Goal: Transaction & Acquisition: Purchase product/service

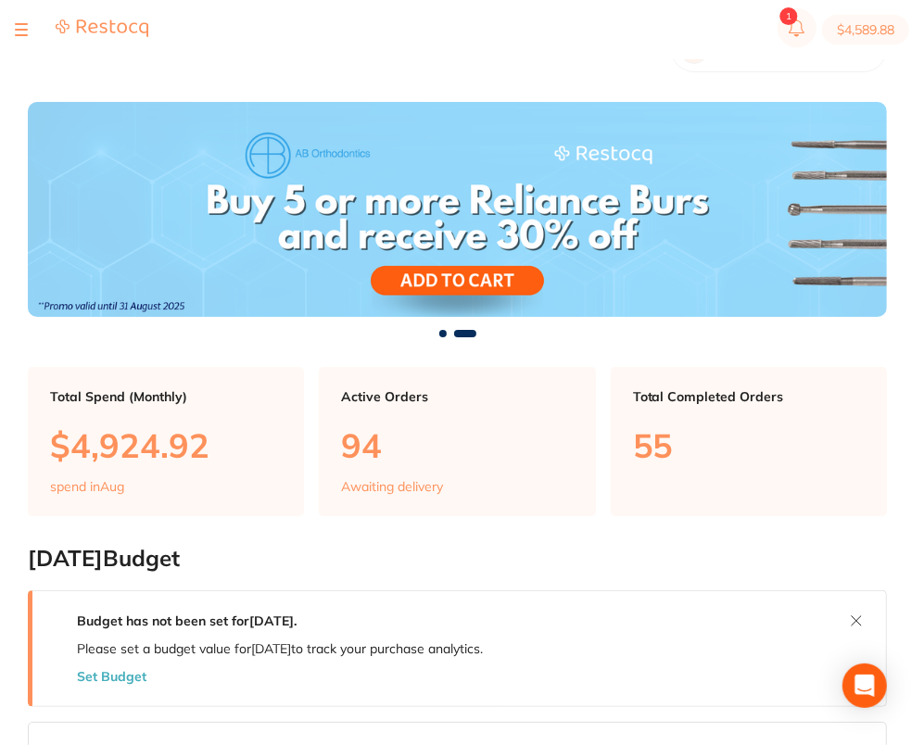
click at [26, 37] on div at bounding box center [21, 30] width 13 height 22
click at [22, 31] on div at bounding box center [21, 30] width 13 height 22
click at [19, 27] on div at bounding box center [21, 30] width 13 height 22
click at [20, 31] on button at bounding box center [21, 30] width 13 height 2
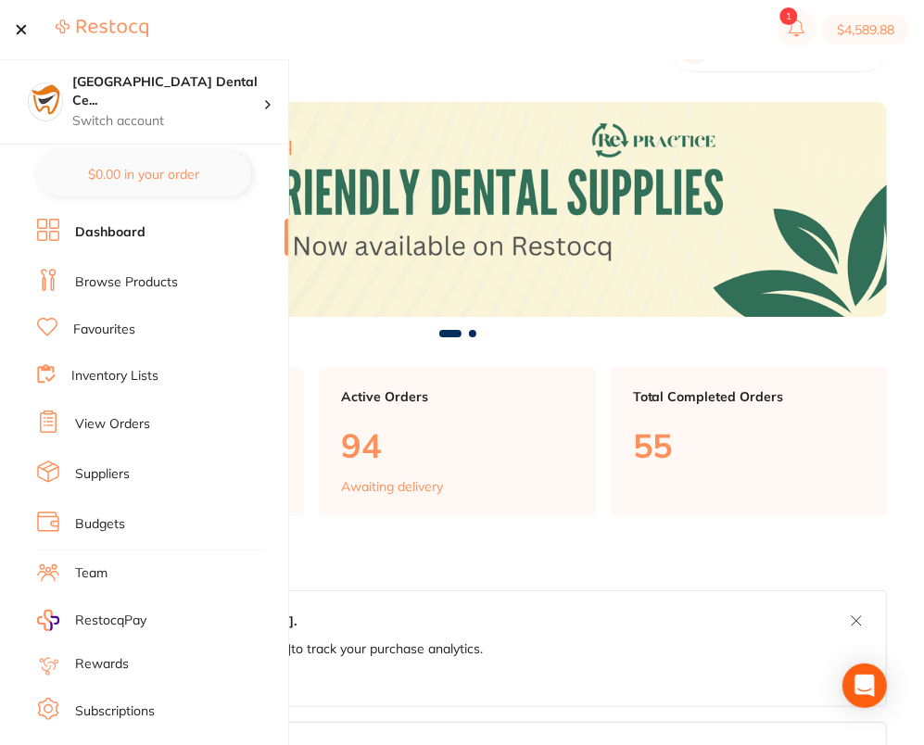
click at [93, 275] on link "Browse Products" at bounding box center [126, 282] width 103 height 19
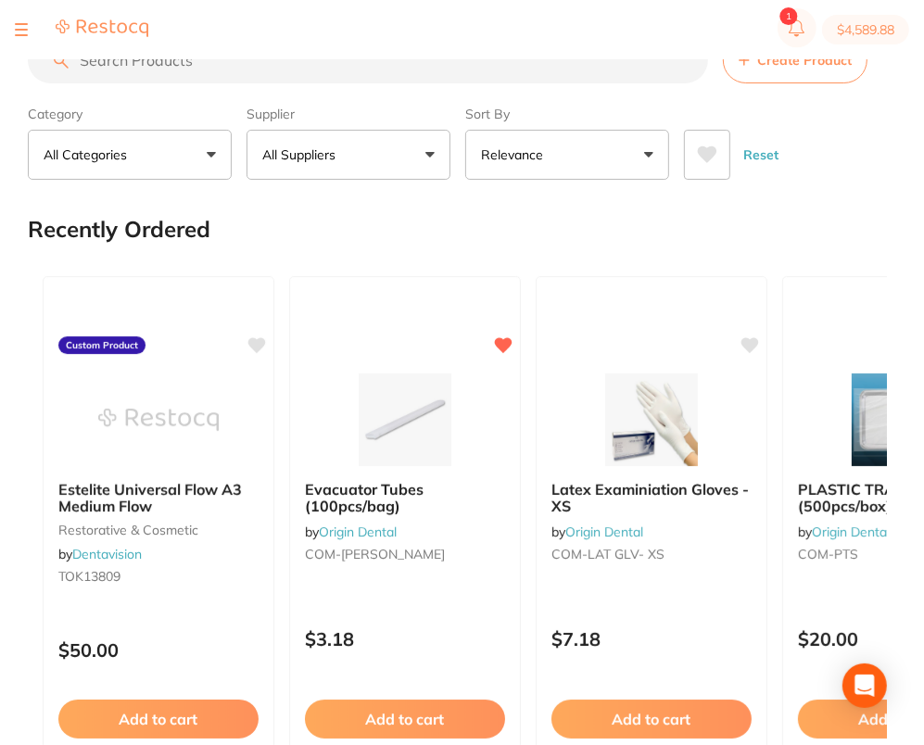
click at [328, 68] on input "search" at bounding box center [368, 60] width 680 height 46
paste input "AA-1101"
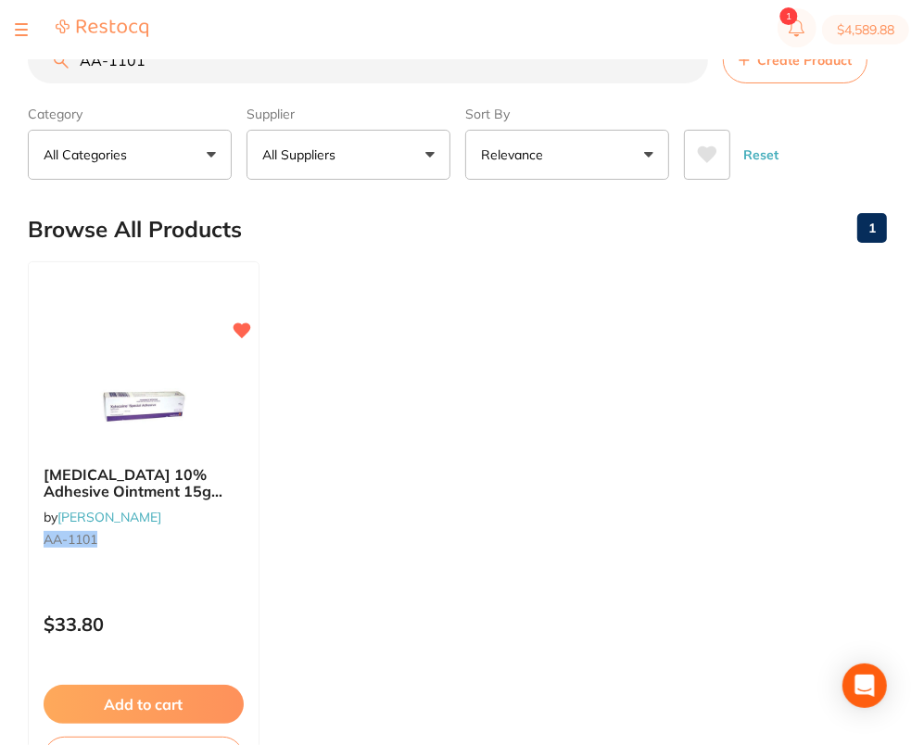
click at [365, 66] on input "AA-1101" at bounding box center [368, 60] width 680 height 46
paste input "SP-4090-100"
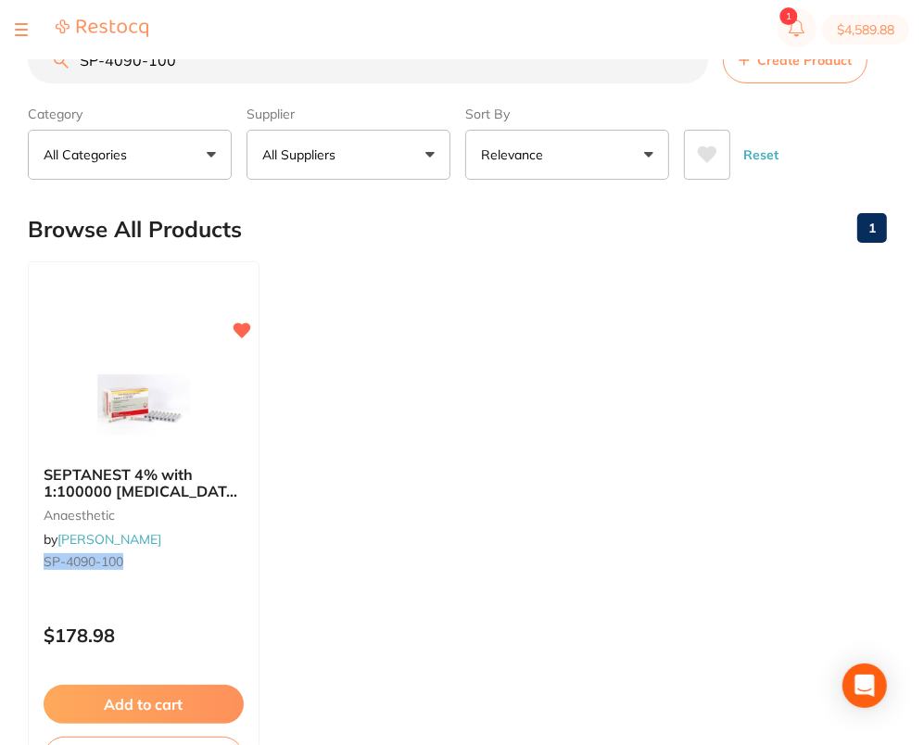
type input "SP-4090-100"
click at [492, 443] on ul "SEPTANEST 4% with 1:100000 [MEDICAL_DATA] 2.2ml 2xBox 50 GOLD anaesthetic by [P…" at bounding box center [457, 527] width 859 height 533
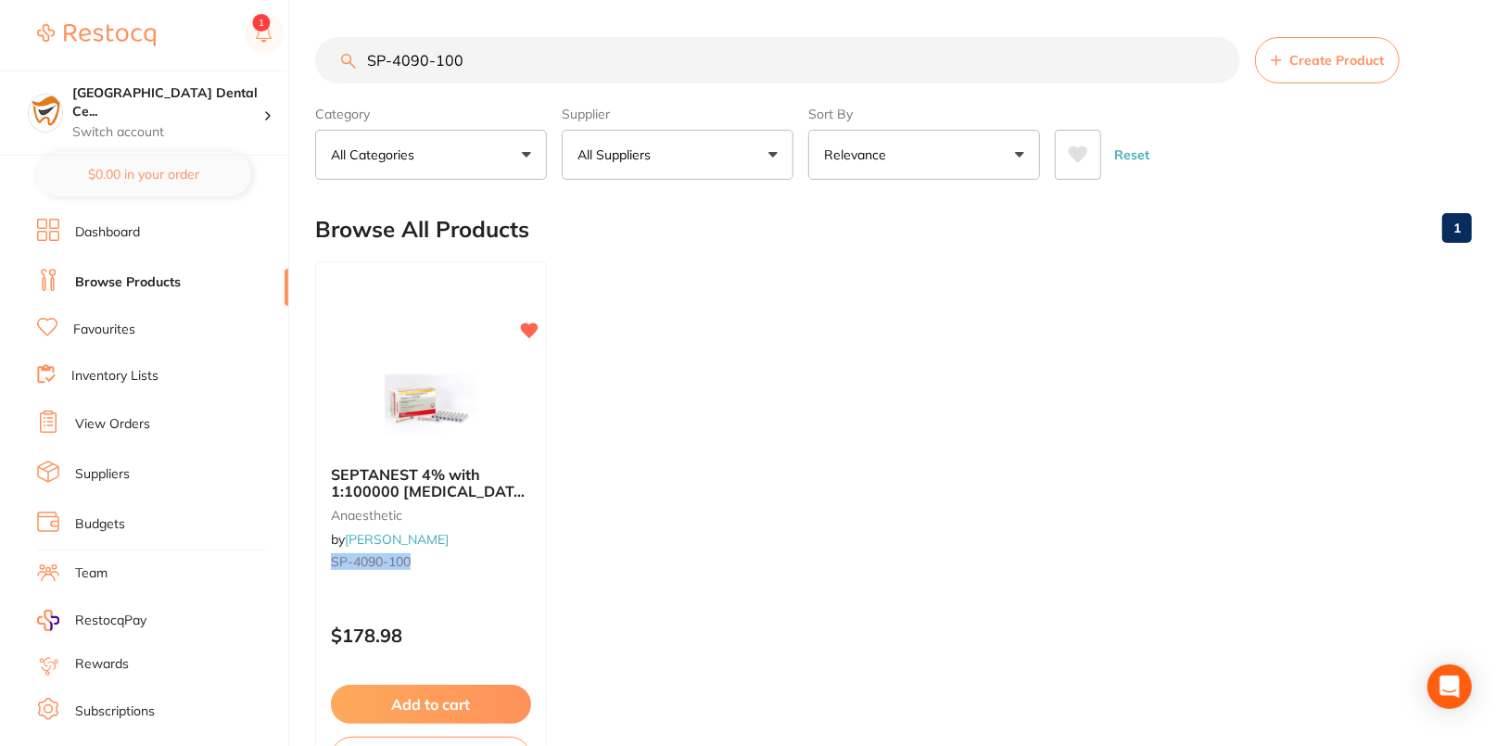
click at [719, 503] on ul "SEPTANEST 4% with 1:100000 [MEDICAL_DATA] 2.2ml 2xBox 50 GOLD anaesthetic by [P…" at bounding box center [893, 527] width 1157 height 533
click at [529, 587] on div "SEPTANEST 4% with 1:100000 [MEDICAL_DATA] 2.2ml 2xBox 50 GOLD anaesthetic by [P…" at bounding box center [431, 521] width 232 height 142
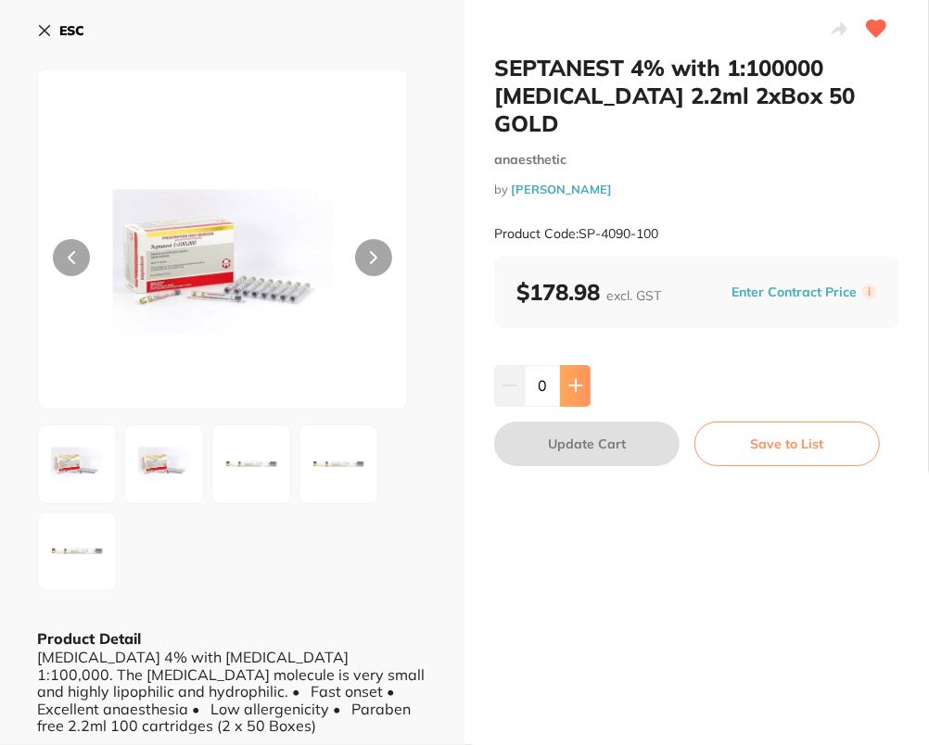
click at [563, 365] on button at bounding box center [575, 385] width 31 height 41
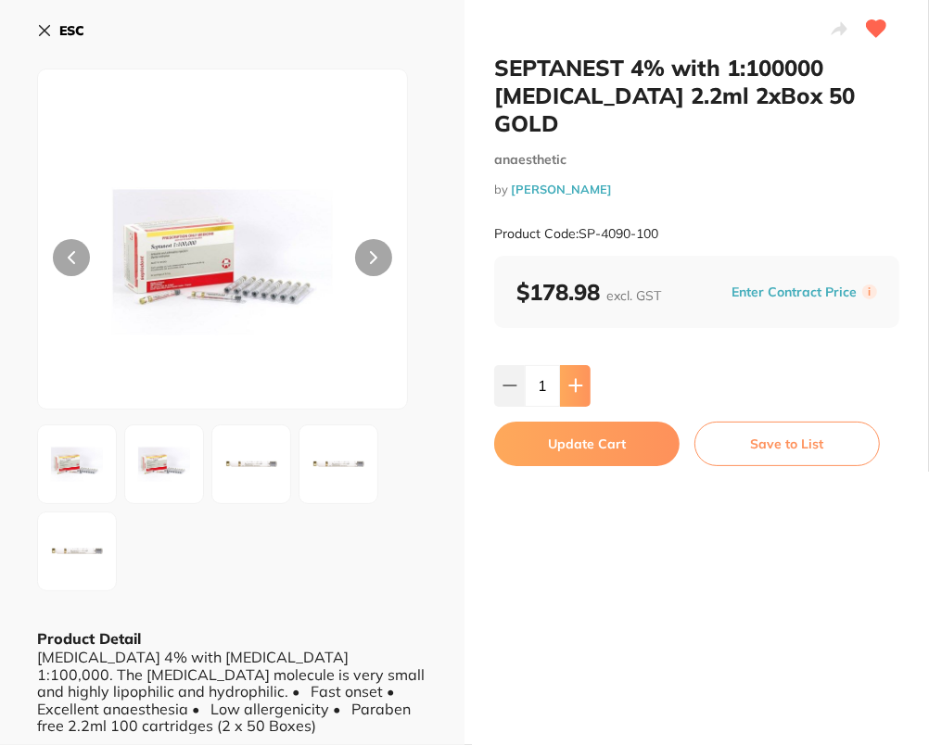
click at [563, 365] on button at bounding box center [575, 385] width 31 height 41
type input "2"
click at [588, 426] on button "Update Cart" at bounding box center [586, 444] width 185 height 44
checkbox input "false"
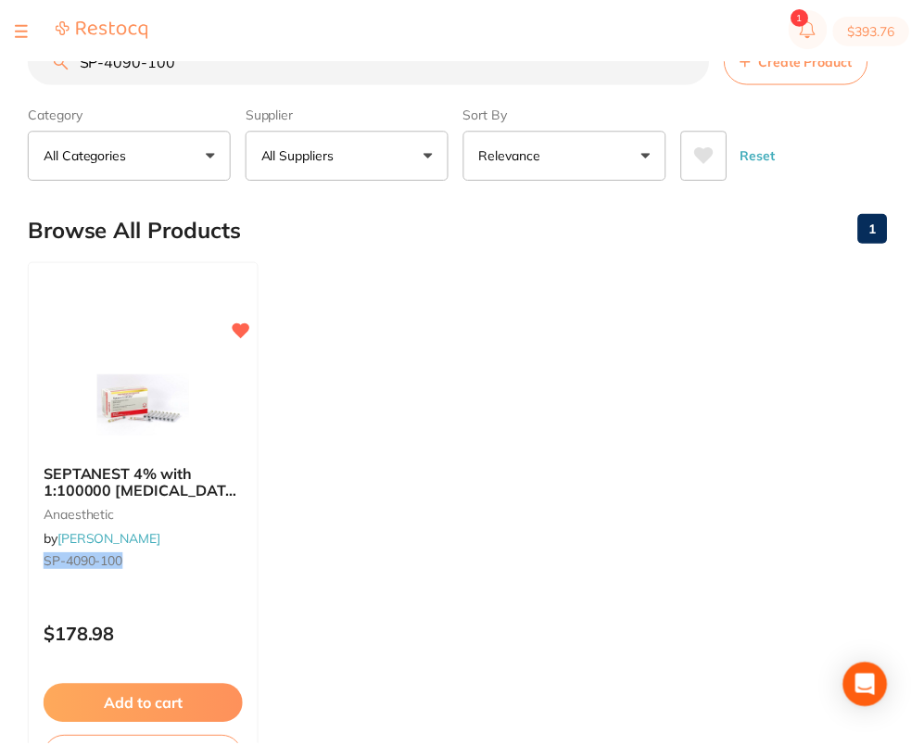
scroll to position [1, 0]
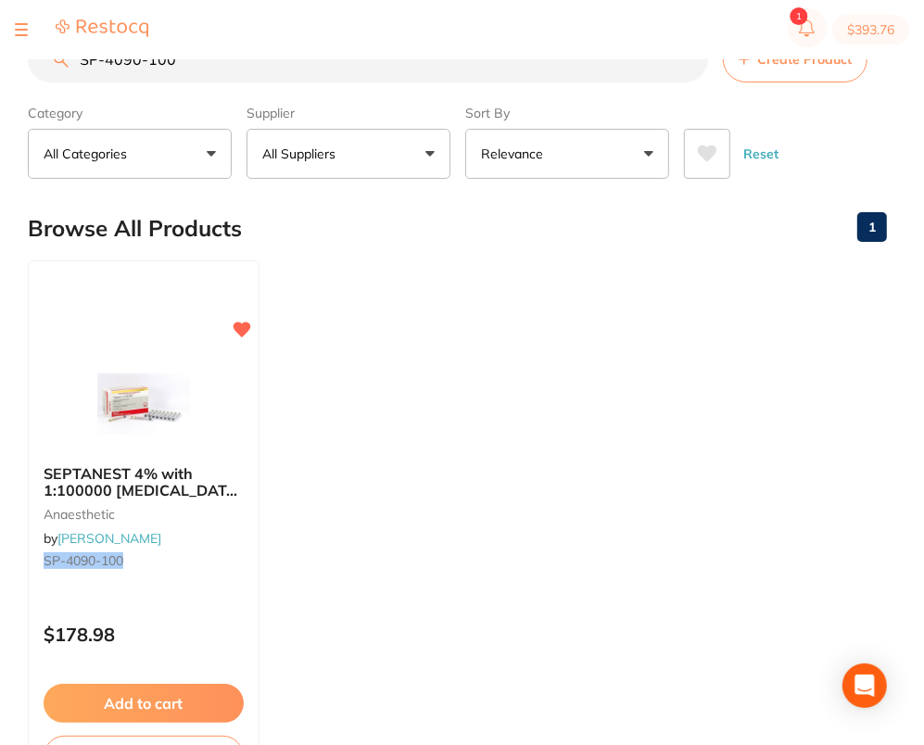
click at [443, 77] on input "SP-4090-100" at bounding box center [368, 59] width 680 height 46
paste input "AA-1101"
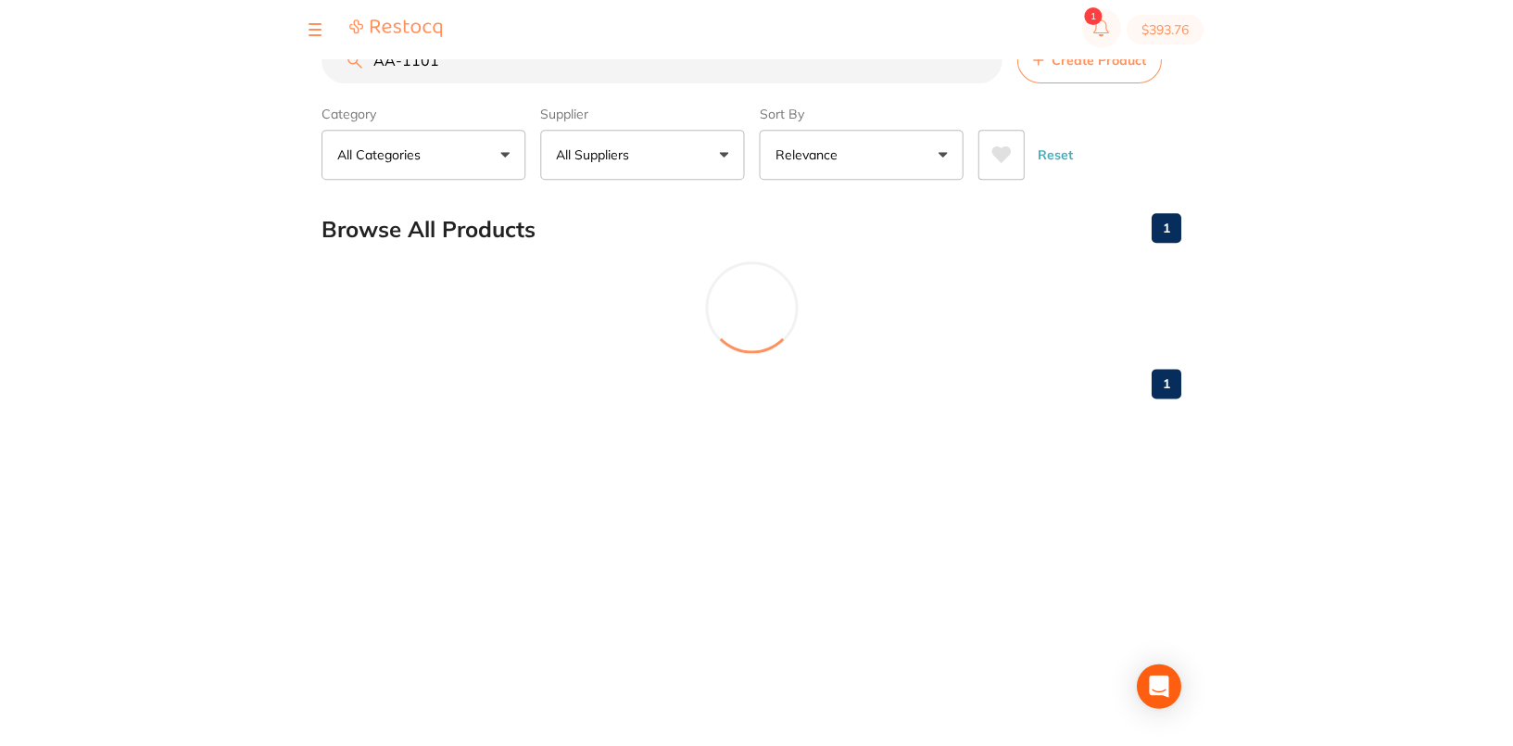
scroll to position [0, 0]
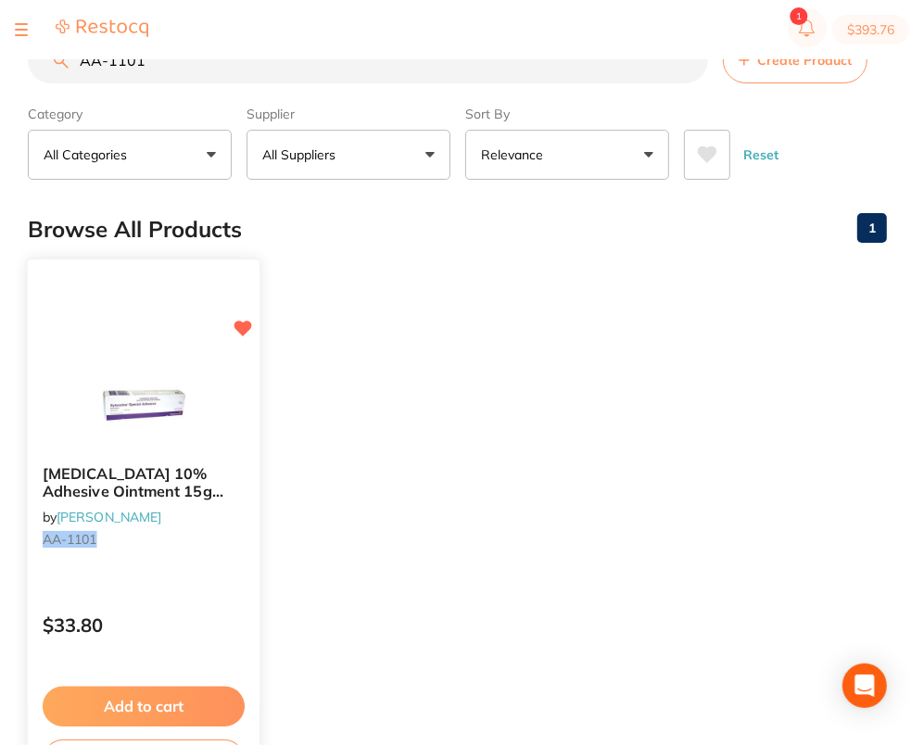
type input "AA-1101"
click at [195, 714] on button "Add to cart" at bounding box center [144, 707] width 202 height 40
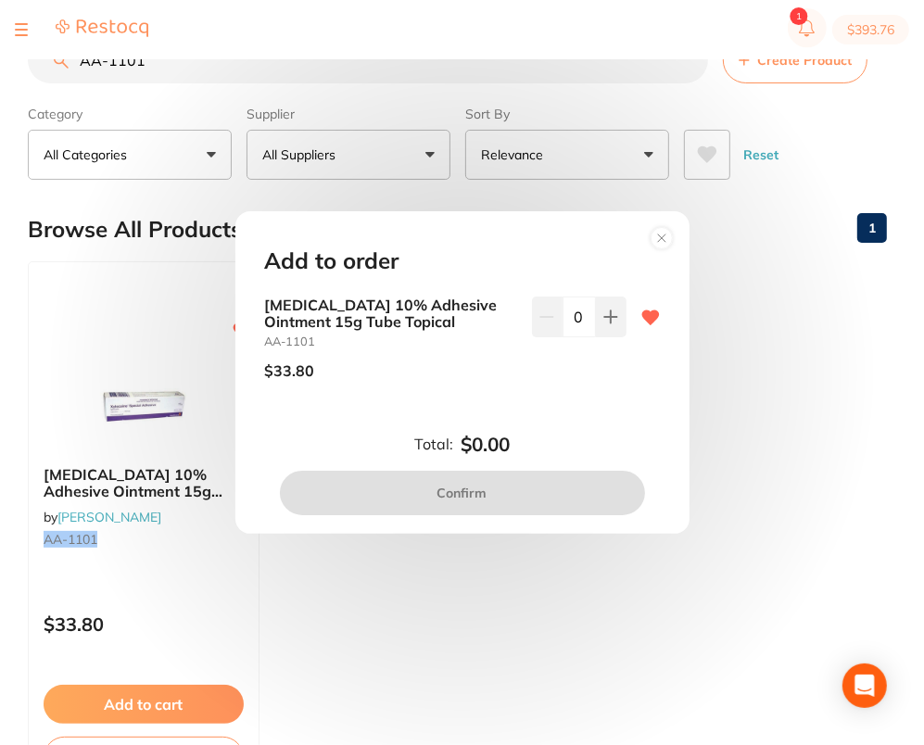
click at [659, 232] on circle at bounding box center [661, 238] width 21 height 21
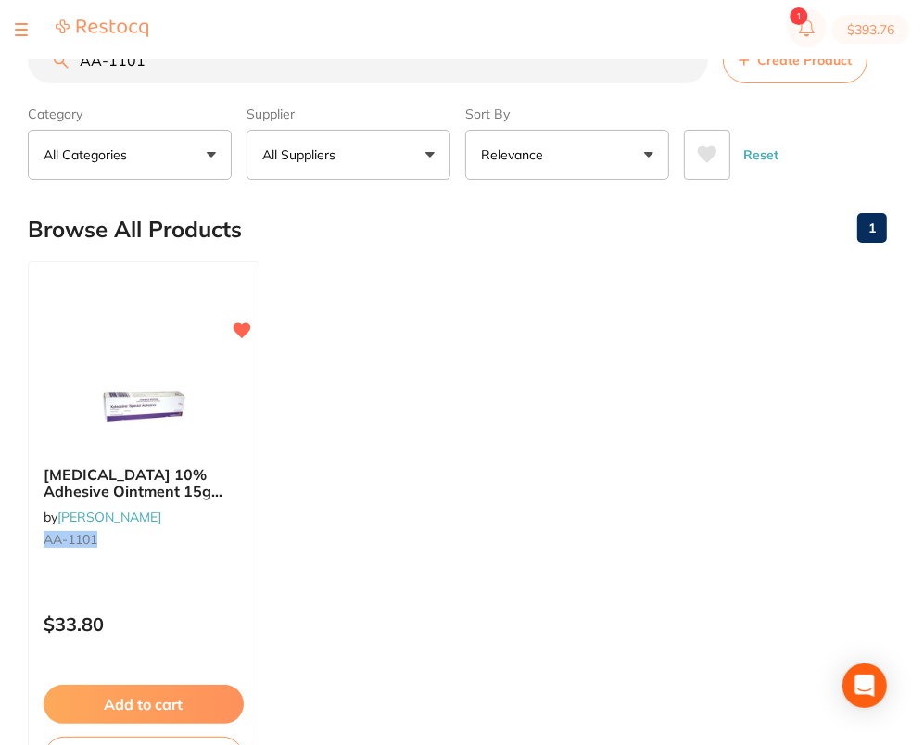
click at [711, 360] on ul "[MEDICAL_DATA] 10% Adhesive Ointment 15g Tube Topical by [PERSON_NAME] [PERSON_…" at bounding box center [457, 527] width 859 height 533
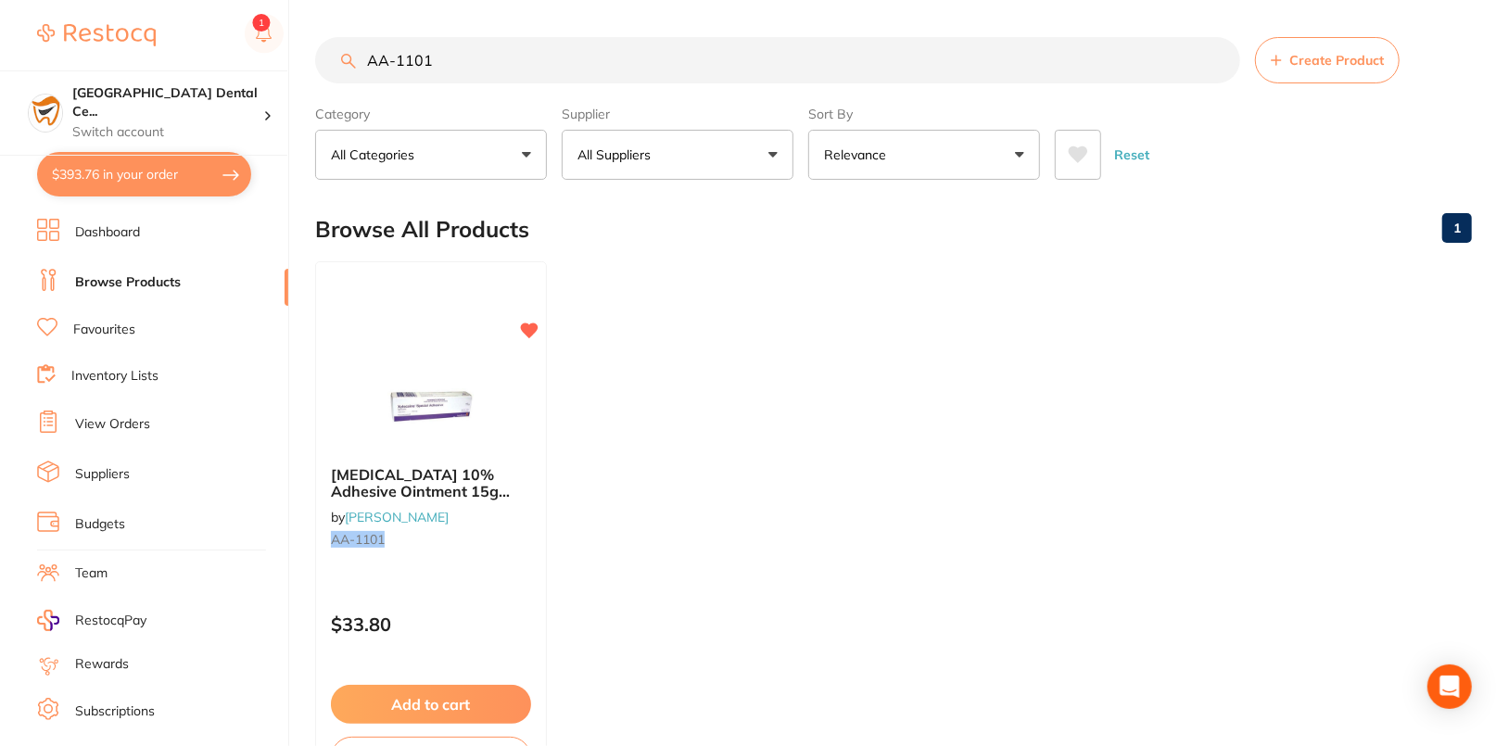
click at [118, 179] on button "$393.76 in your order" at bounding box center [144, 174] width 214 height 44
checkbox input "true"
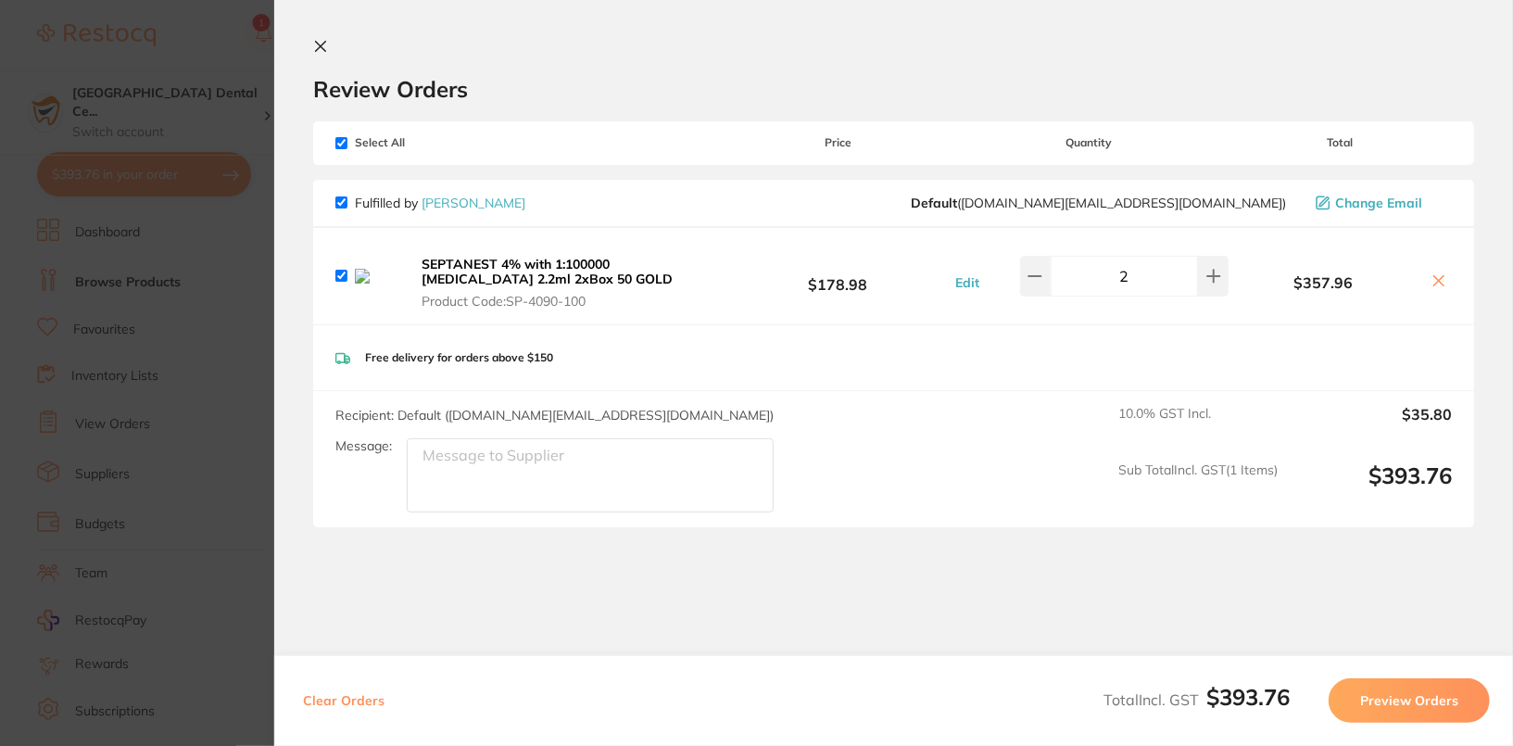
click at [928, 281] on icon at bounding box center [1439, 280] width 15 height 15
click at [928, 282] on icon at bounding box center [1439, 280] width 15 height 15
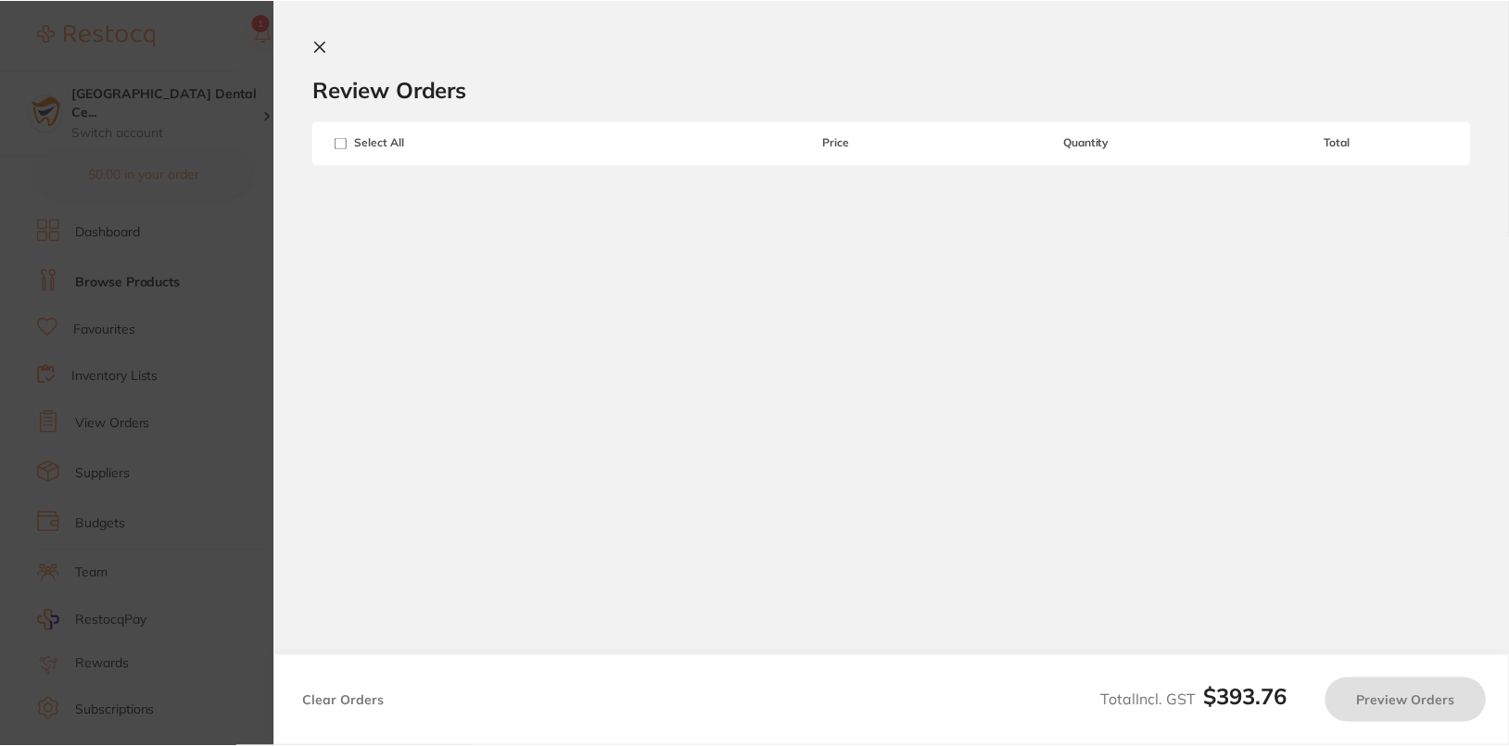
scroll to position [1, 0]
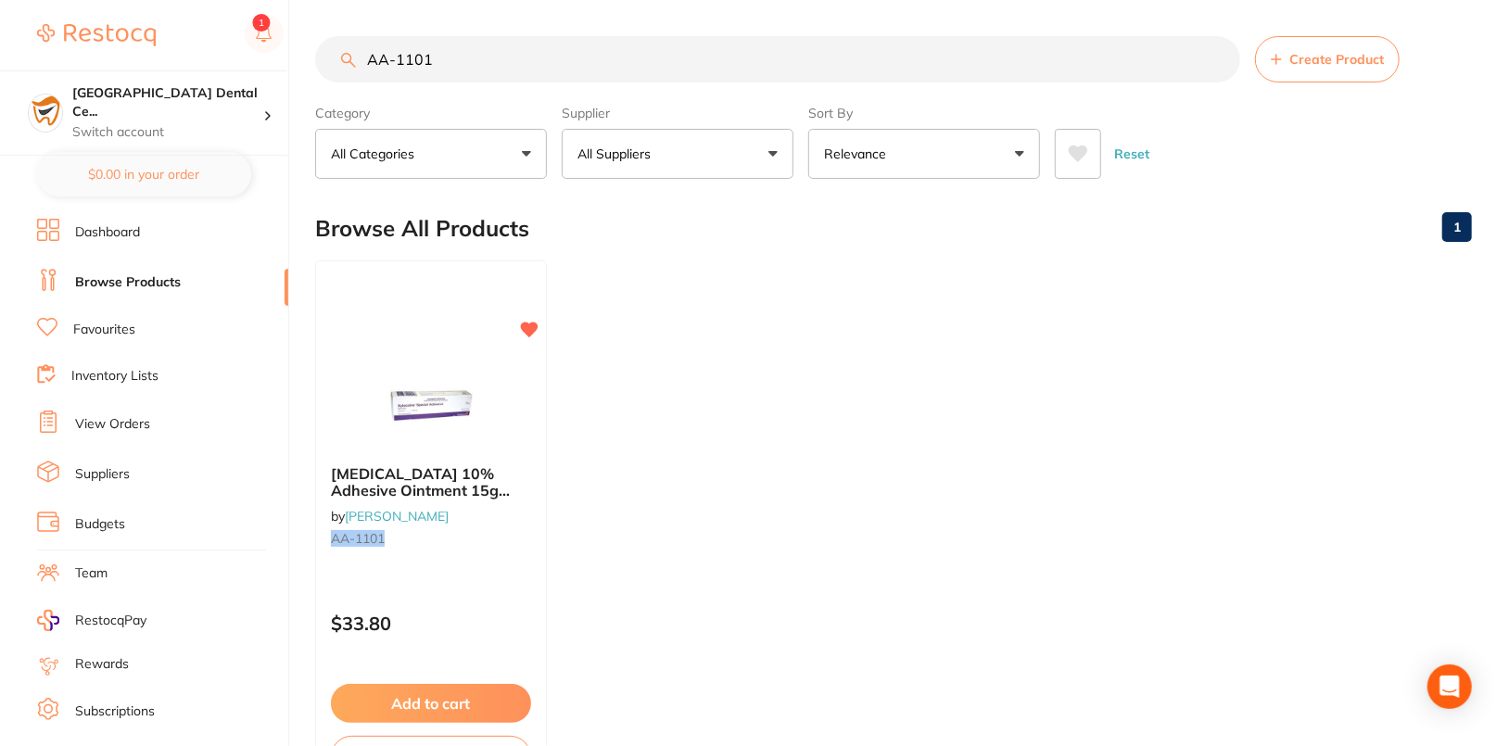
click at [109, 427] on link "View Orders" at bounding box center [112, 424] width 75 height 19
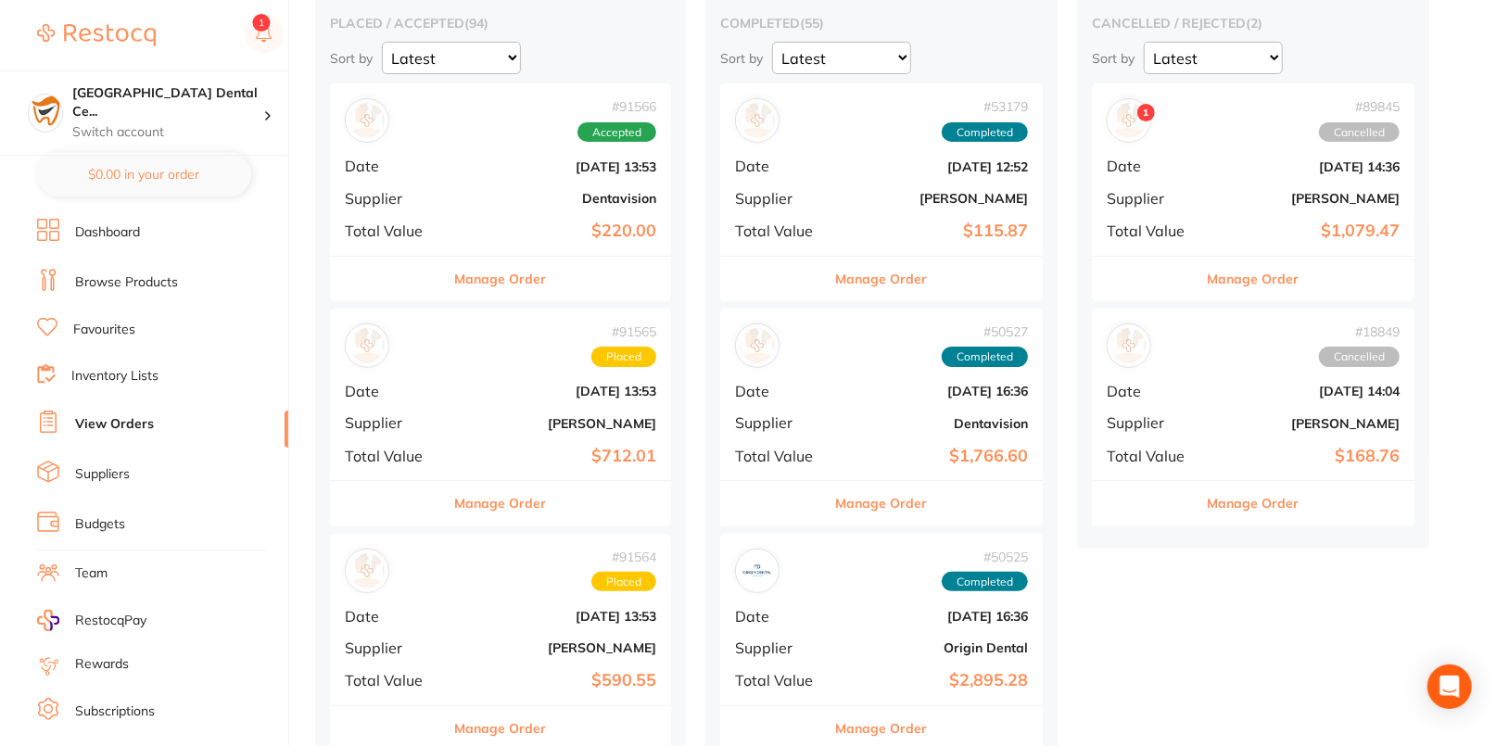
scroll to position [255, 0]
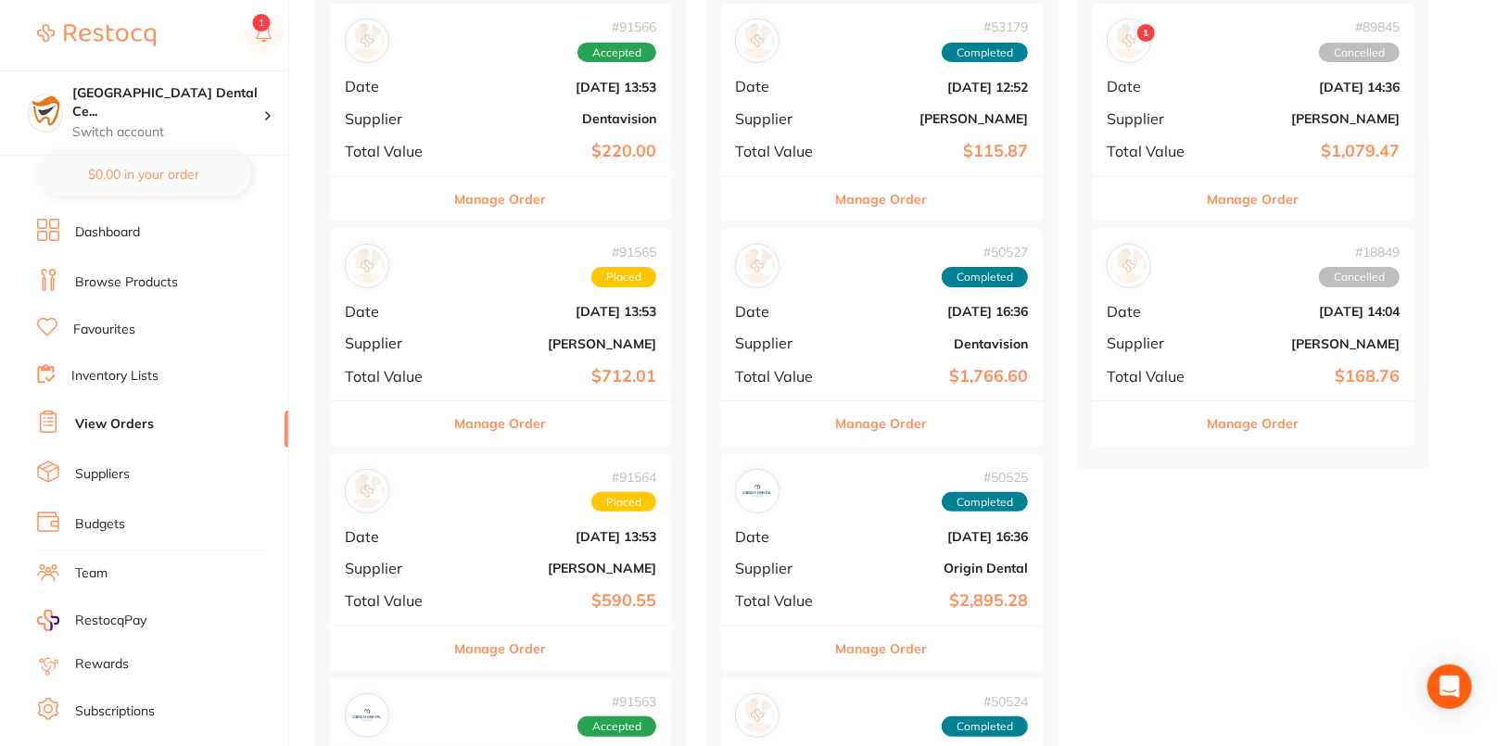
click at [506, 351] on div "# 91565 Placed Date [DATE] 13:53 Supplier [PERSON_NAME] Total Value $712.01" at bounding box center [500, 314] width 341 height 171
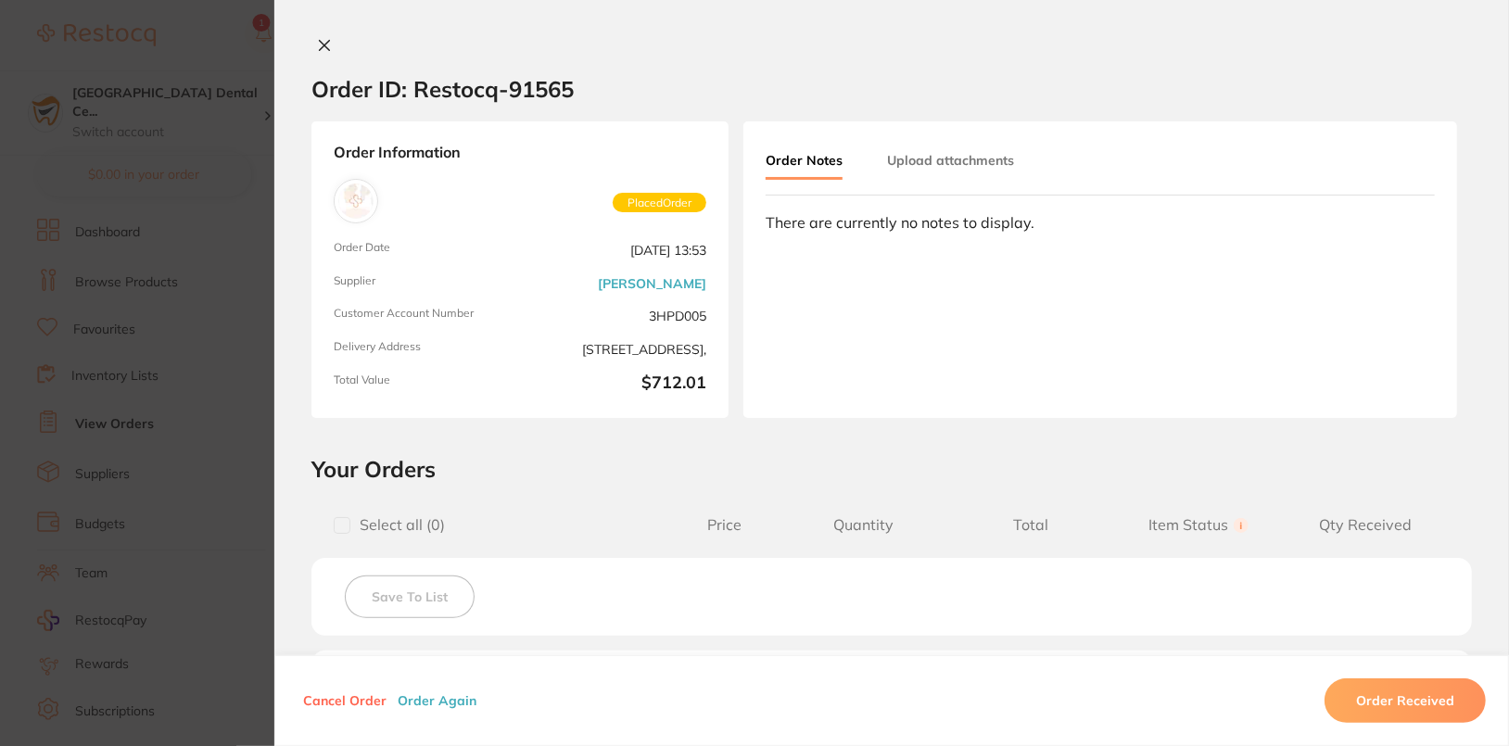
click at [333, 710] on div "Cancel Order Order Again Order Received" at bounding box center [891, 700] width 1234 height 91
click at [334, 706] on button "Cancel Order" at bounding box center [344, 700] width 95 height 17
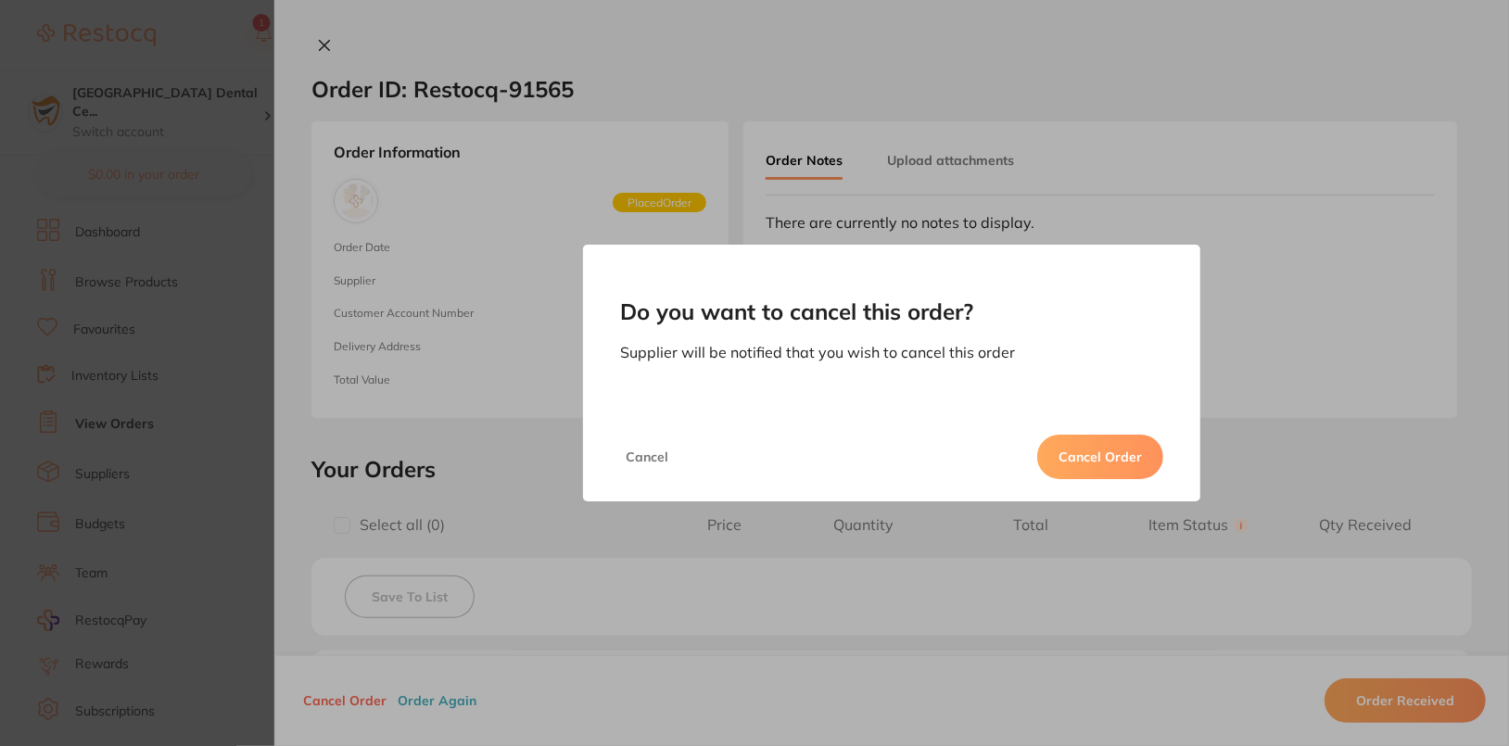
click at [928, 477] on button "Cancel Order" at bounding box center [1100, 457] width 126 height 44
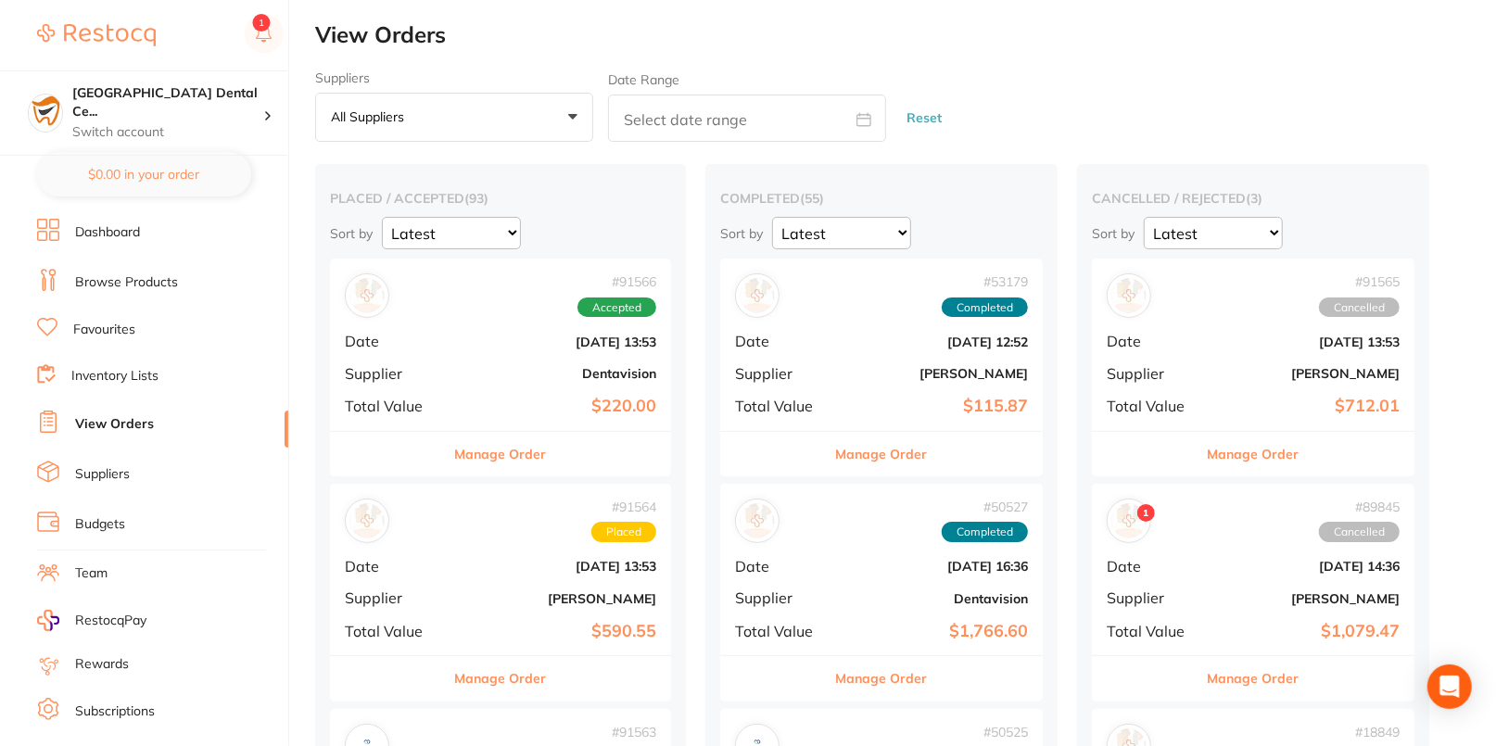
click at [928, 340] on b "[DATE] 13:53" at bounding box center [1306, 342] width 185 height 15
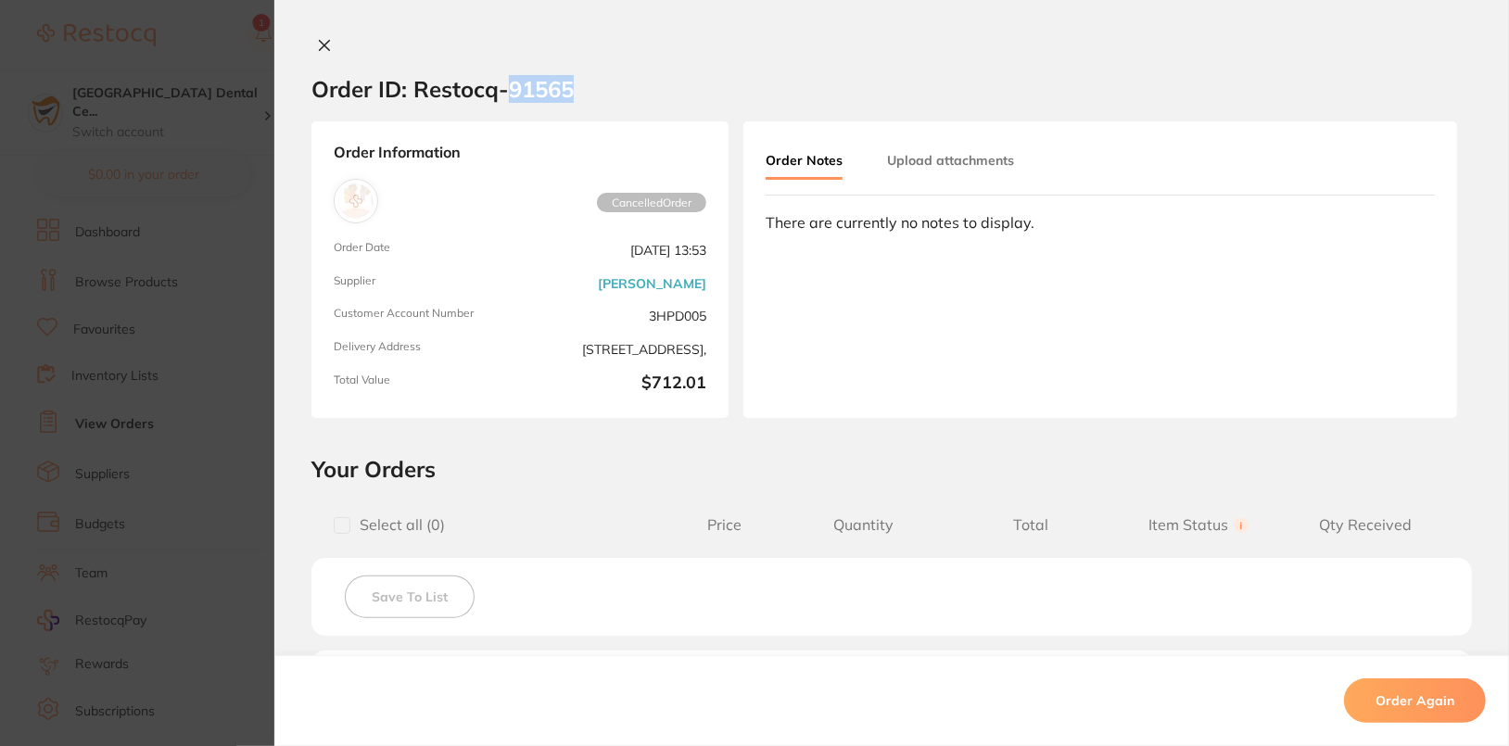
drag, startPoint x: 509, startPoint y: 95, endPoint x: 594, endPoint y: 94, distance: 85.3
click at [594, 94] on section "Order ID: Restocq- 91565" at bounding box center [891, 89] width 1234 height 65
copy h2 "91565"
click at [928, 706] on button "Order Again" at bounding box center [1415, 700] width 142 height 44
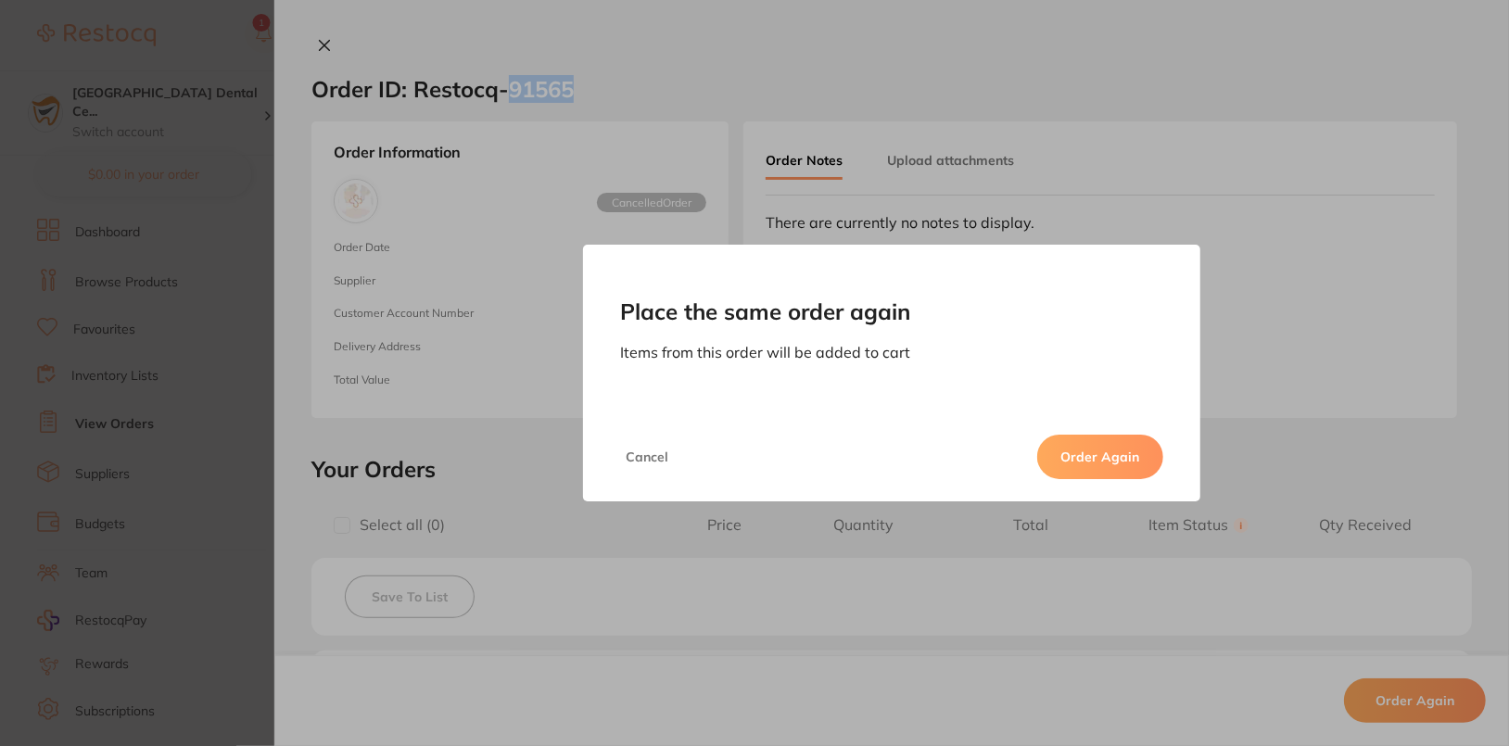
click at [928, 456] on button "Order Again" at bounding box center [1100, 457] width 126 height 44
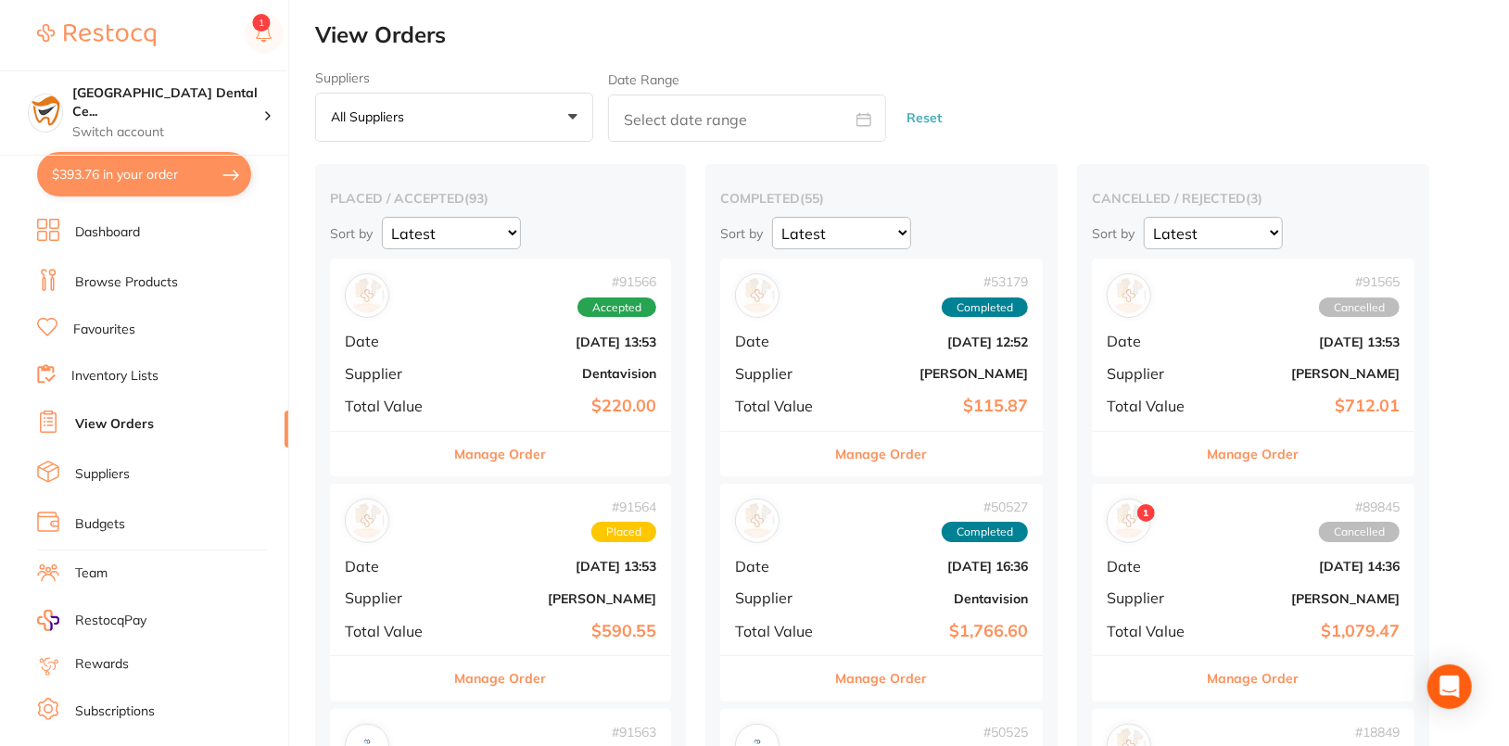
click at [82, 195] on button "$393.76 in your order" at bounding box center [144, 174] width 214 height 44
checkbox input "true"
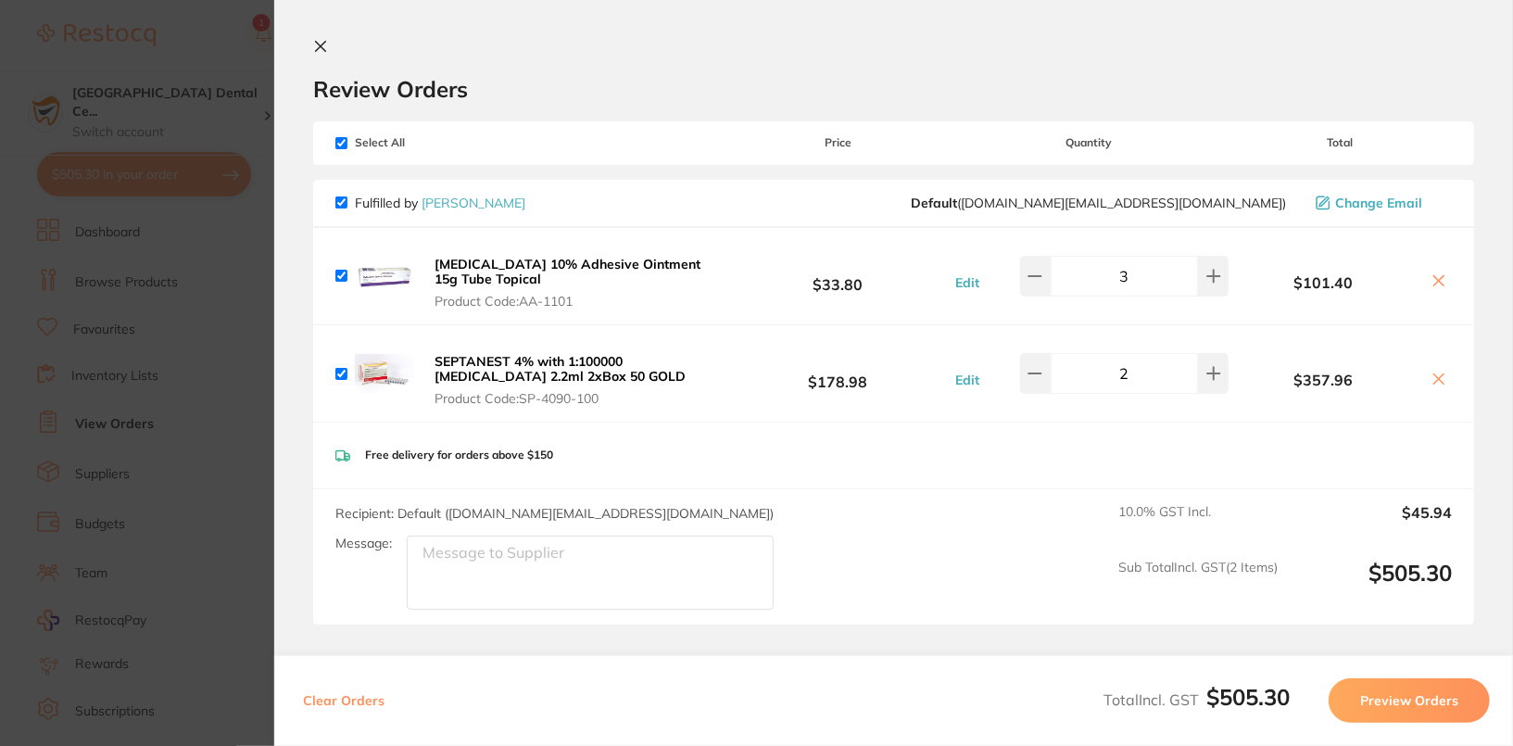
click at [785, 287] on b "$33.80" at bounding box center [838, 276] width 223 height 34
click at [567, 308] on button "[MEDICAL_DATA] 10% Adhesive Ointment 15g Tube Topical Product Code: AA-1101" at bounding box center [577, 283] width 297 height 54
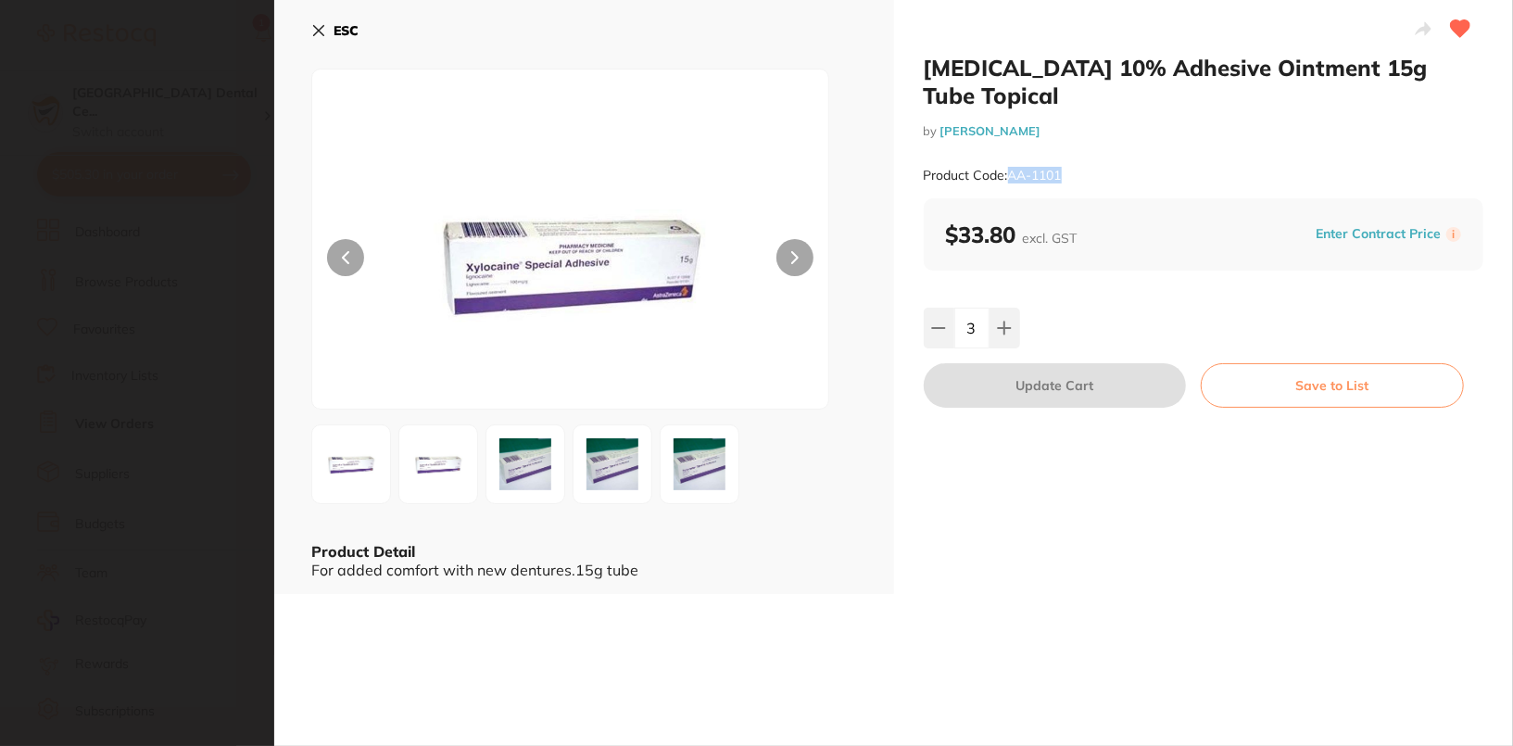
drag, startPoint x: 1007, startPoint y: 180, endPoint x: 1100, endPoint y: 180, distance: 92.7
click at [928, 180] on div "Product Code: AA-1101" at bounding box center [1204, 175] width 561 height 45
copy small "AA-1101"
click at [343, 30] on b "ESC" at bounding box center [346, 30] width 25 height 17
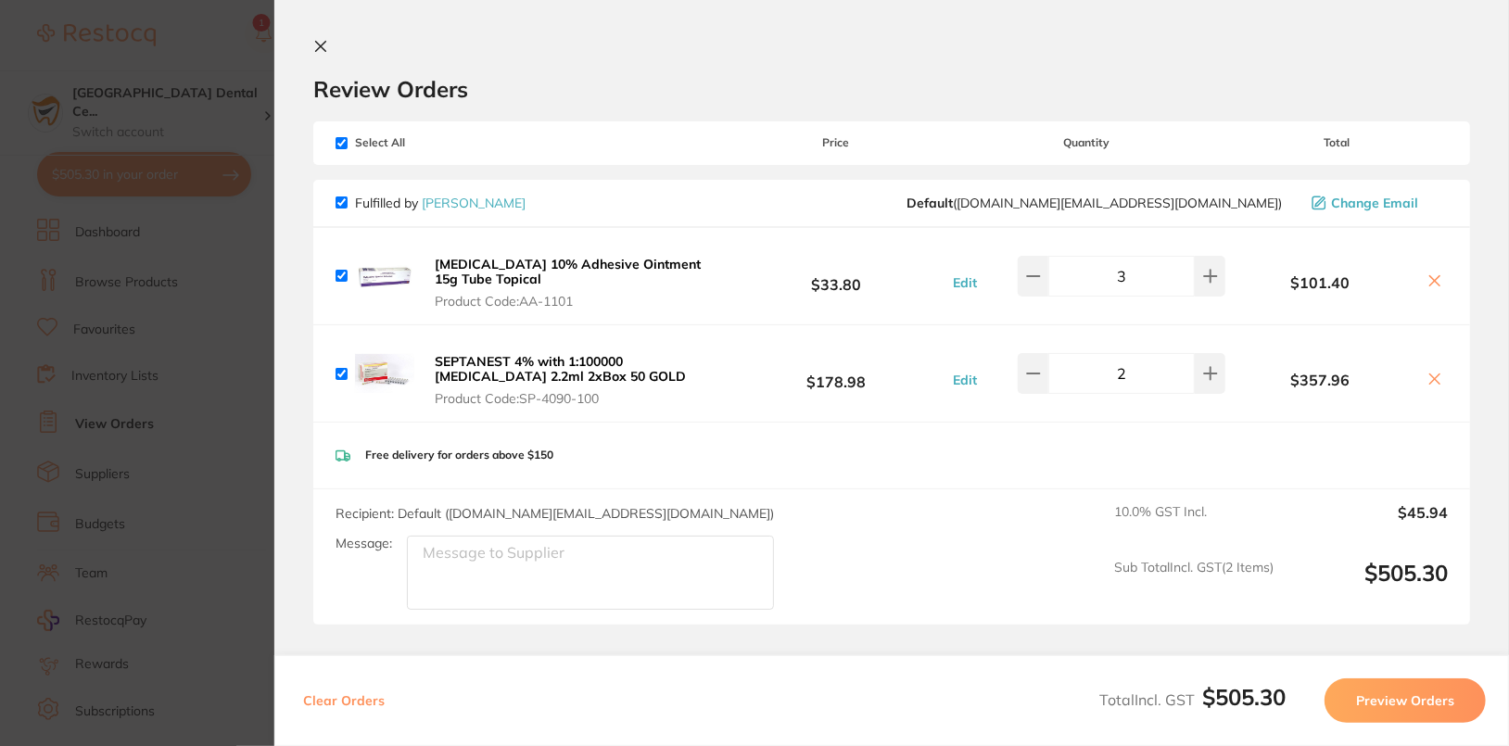
click at [917, 473] on div "Free delivery for orders above $150" at bounding box center [891, 456] width 1157 height 66
click at [928, 701] on button "Preview Orders" at bounding box center [1404, 700] width 161 height 44
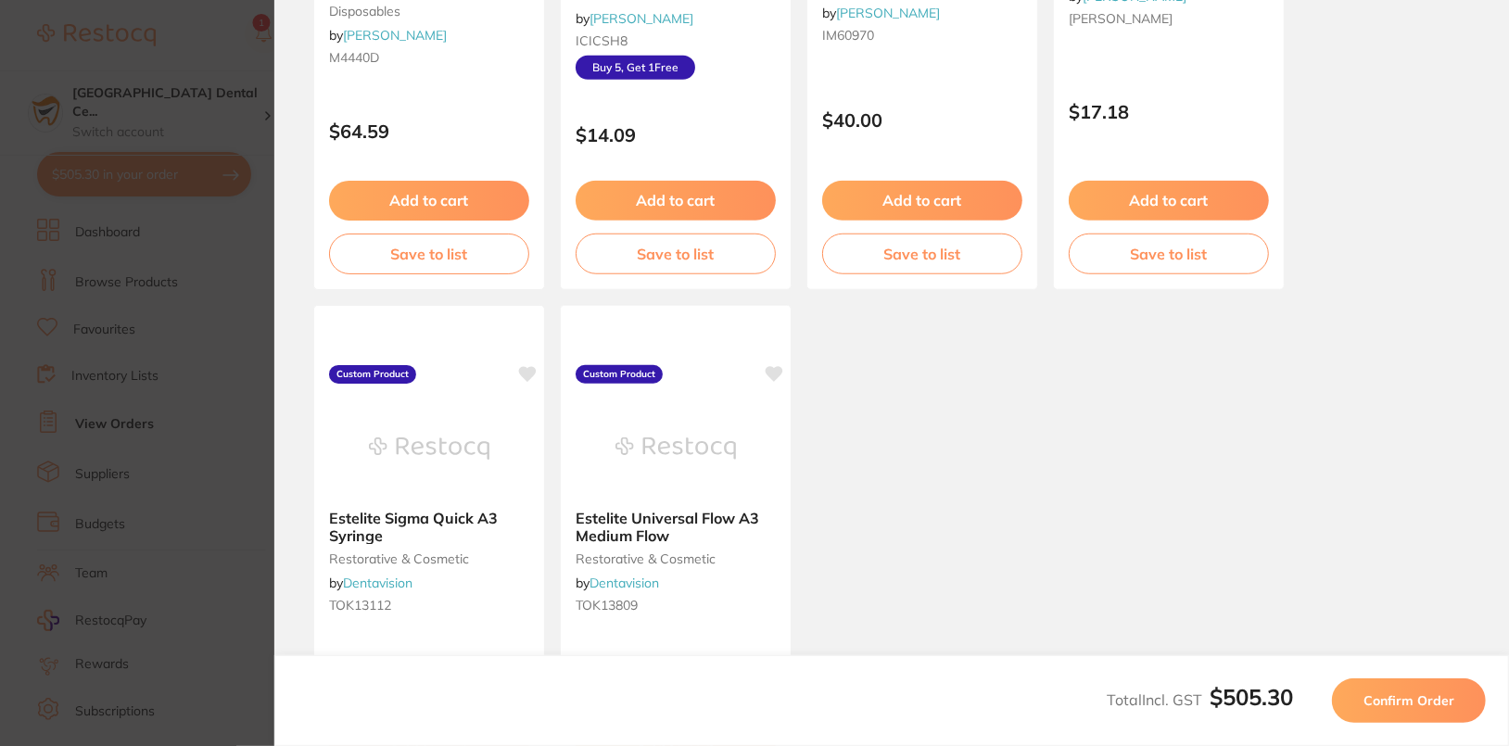
scroll to position [1170, 0]
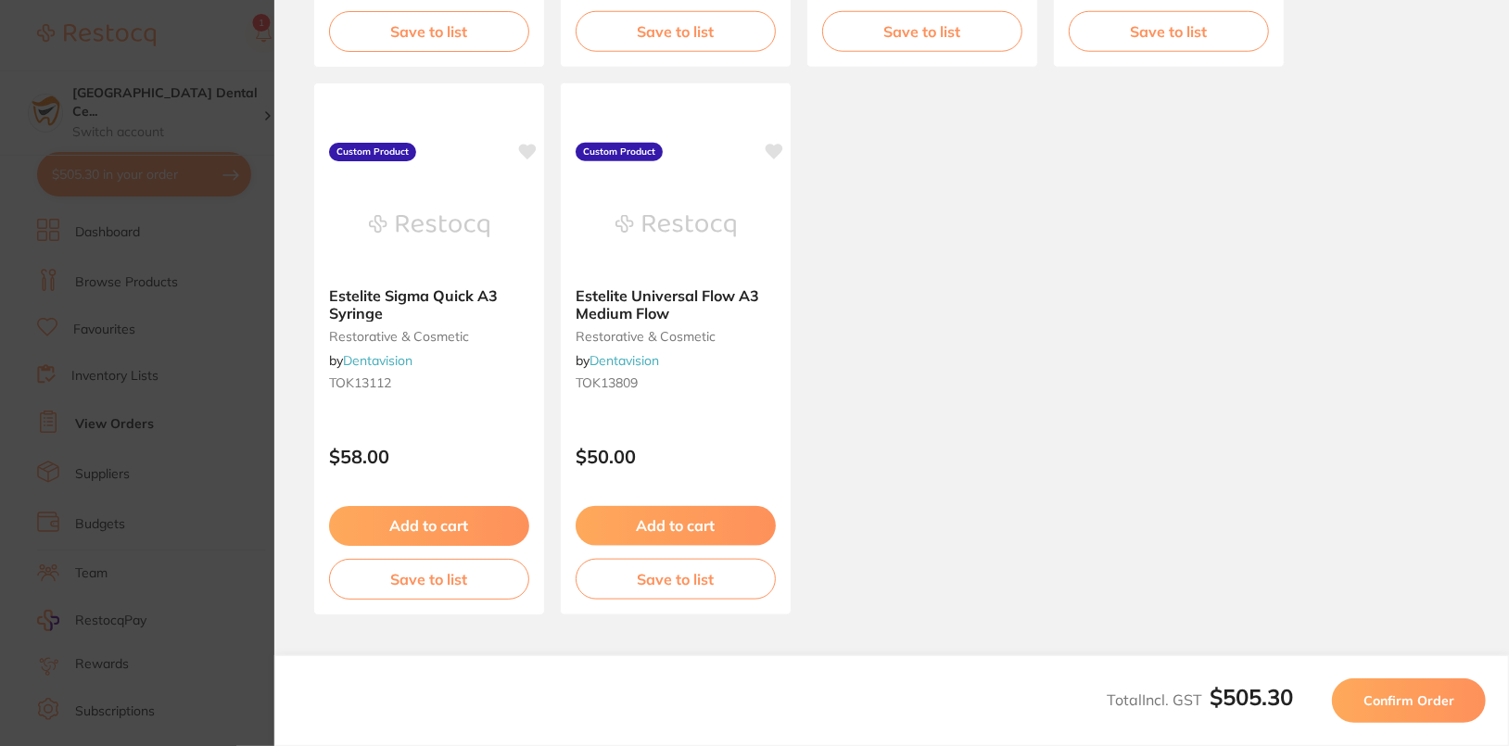
click at [928, 715] on button "Confirm Order" at bounding box center [1409, 700] width 154 height 44
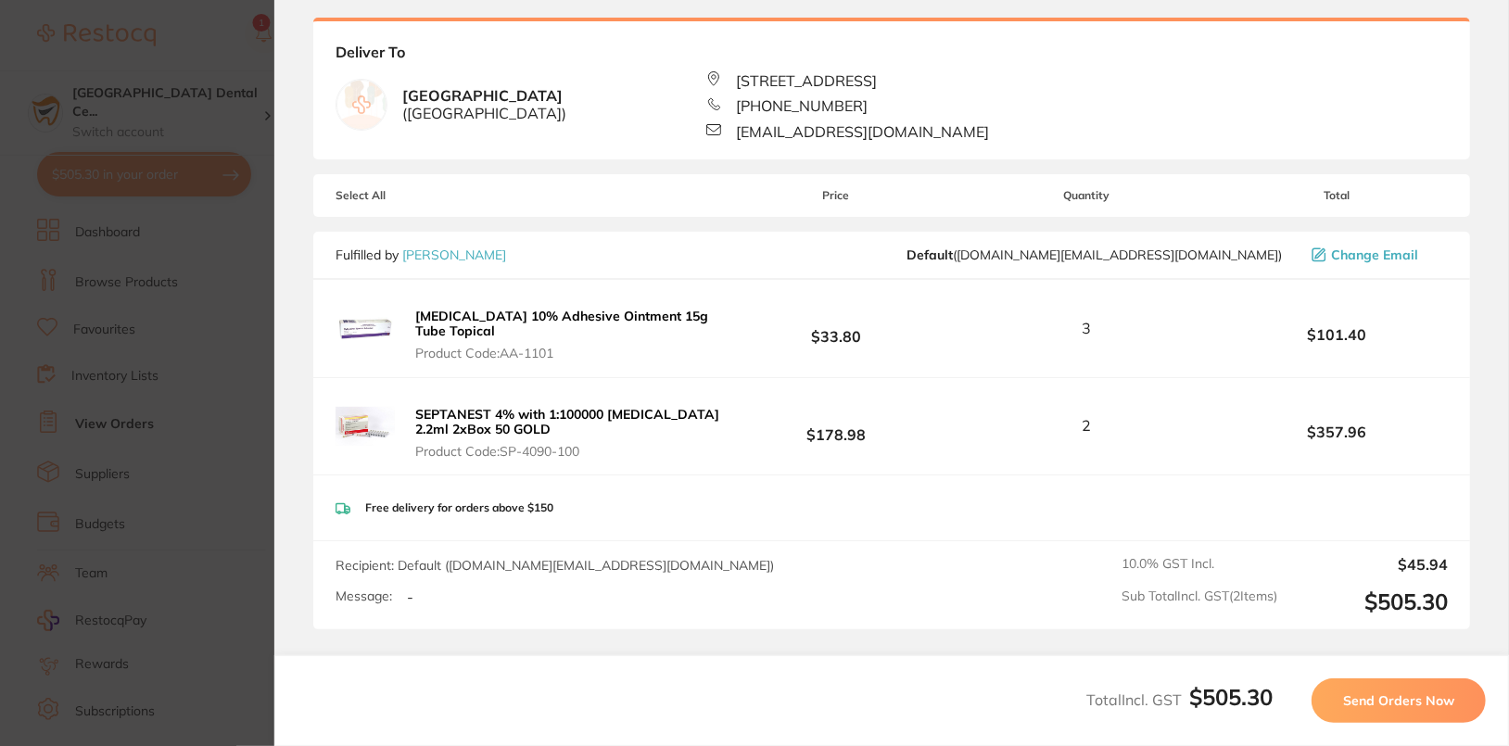
scroll to position [0, 0]
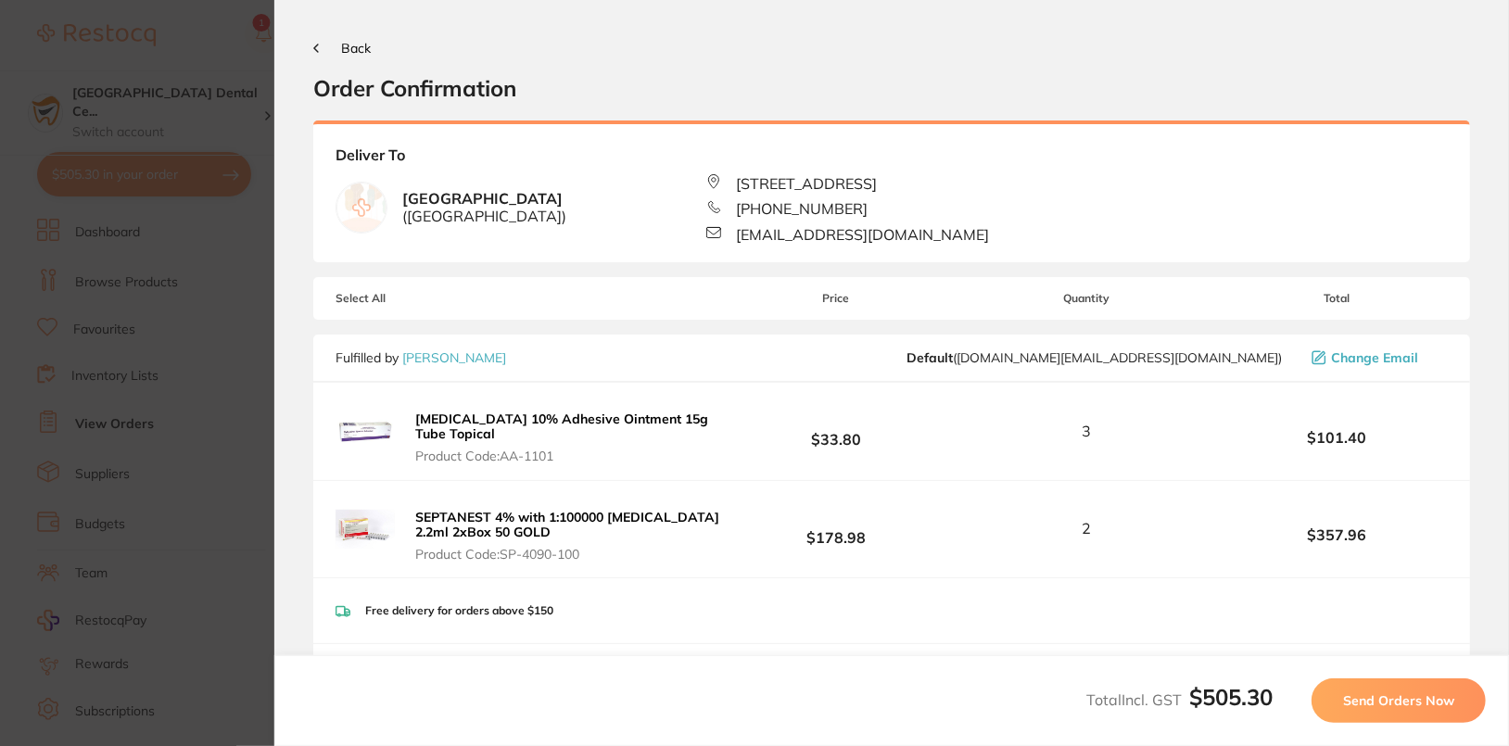
click at [928, 715] on button "Send Orders Now" at bounding box center [1398, 700] width 174 height 44
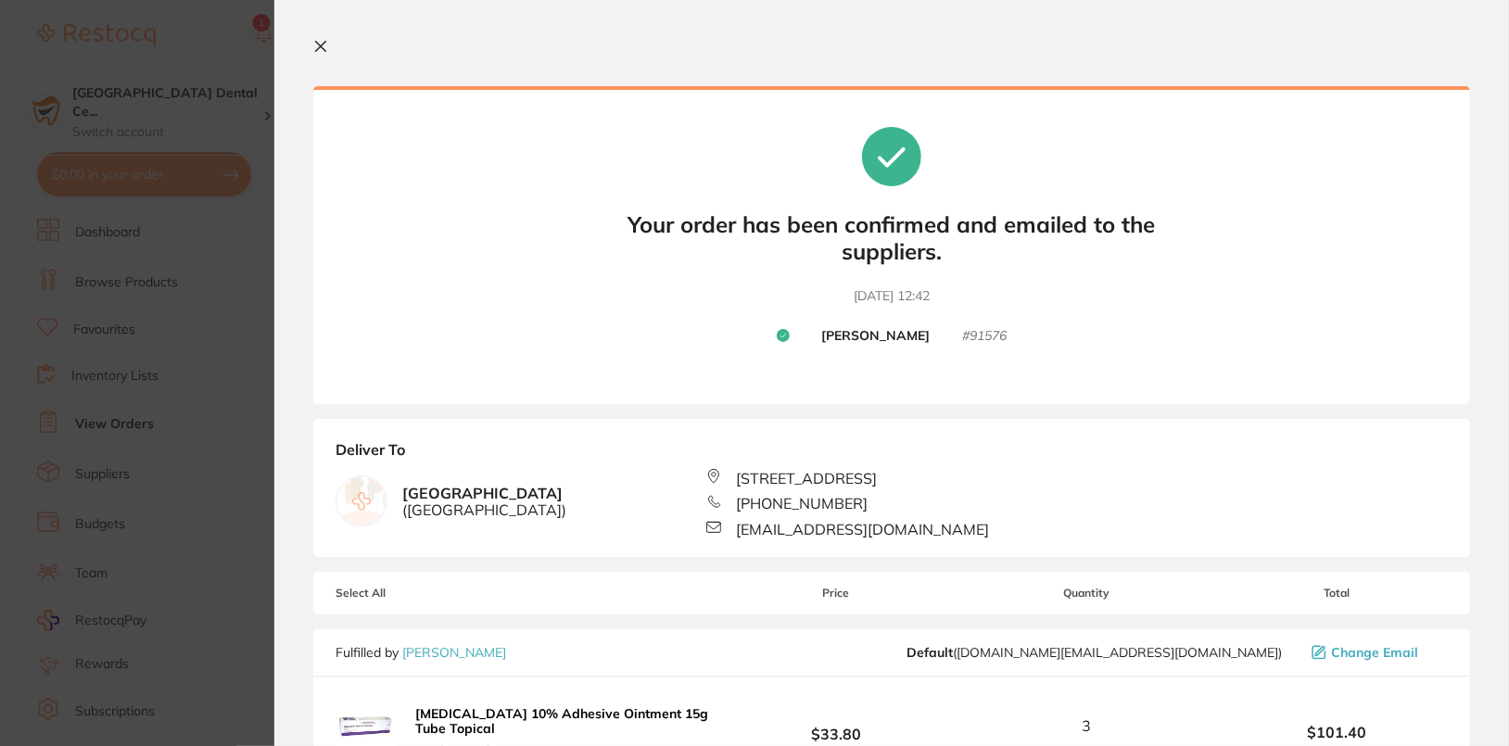
click at [318, 50] on icon at bounding box center [320, 46] width 15 height 15
